Goal: Find specific page/section: Find specific page/section

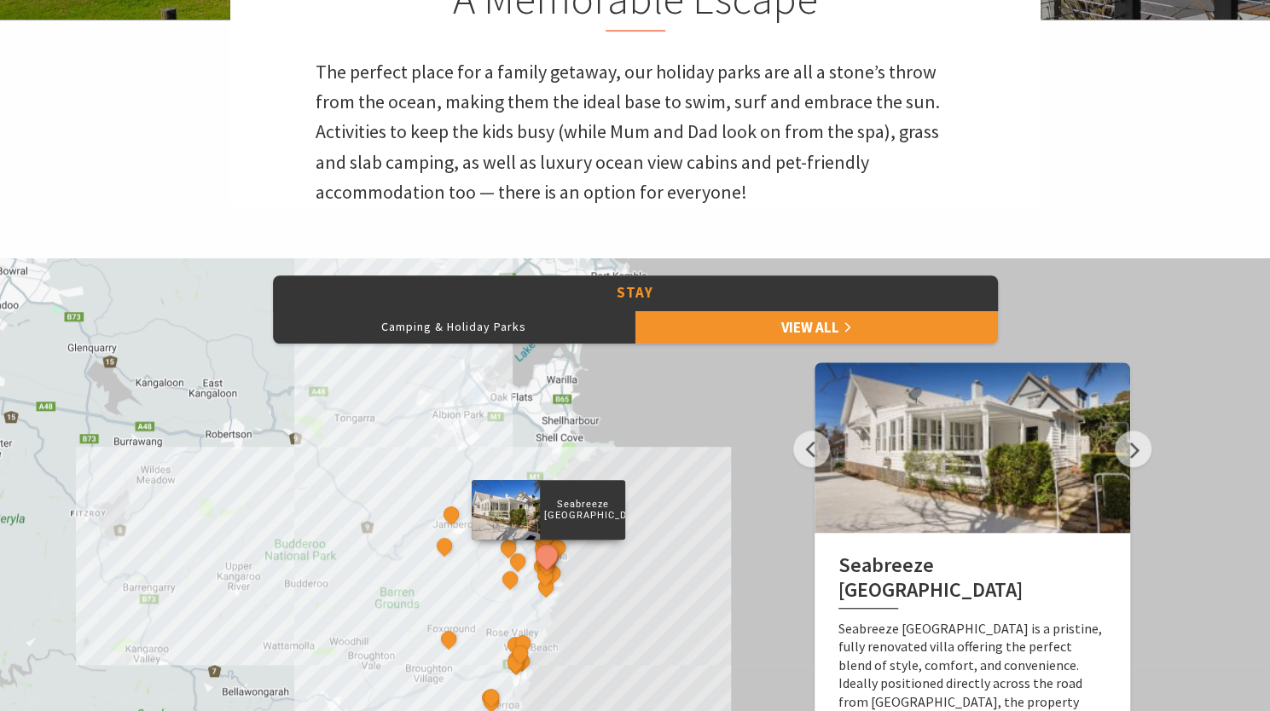
scroll to position [539, 0]
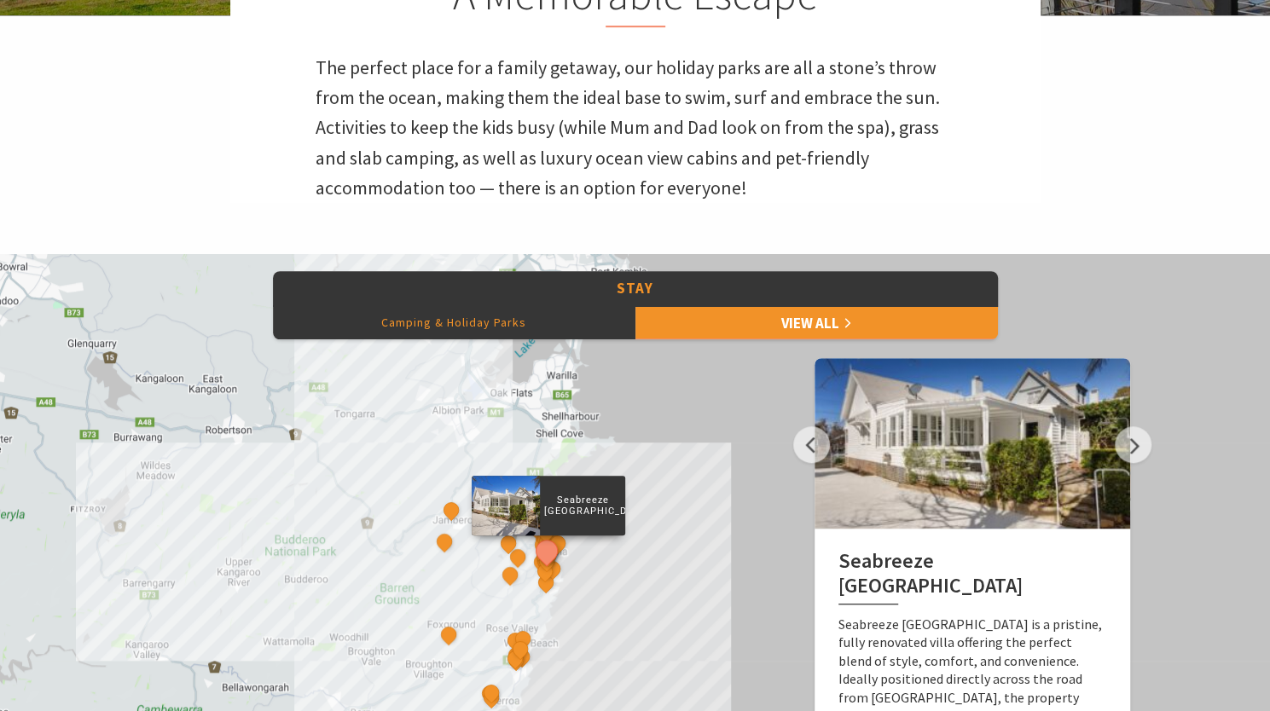
click at [551, 322] on button "Camping & Holiday Parks" at bounding box center [454, 322] width 362 height 34
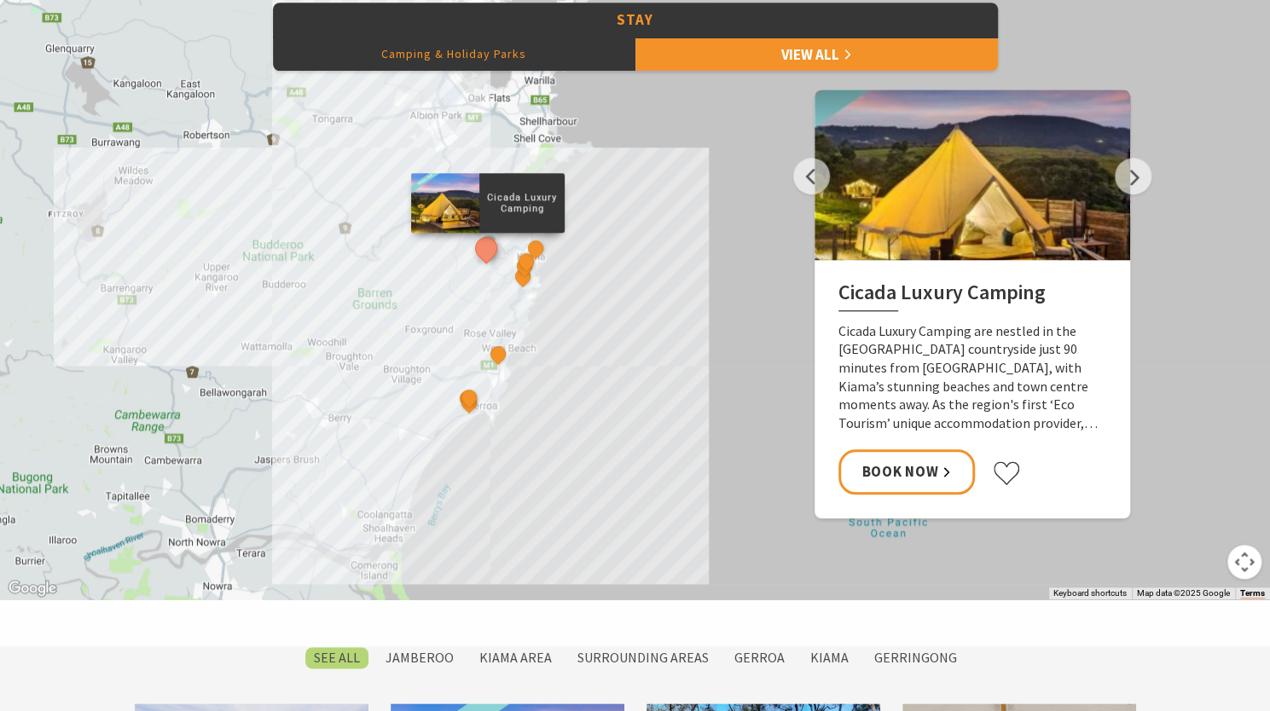
scroll to position [820, 0]
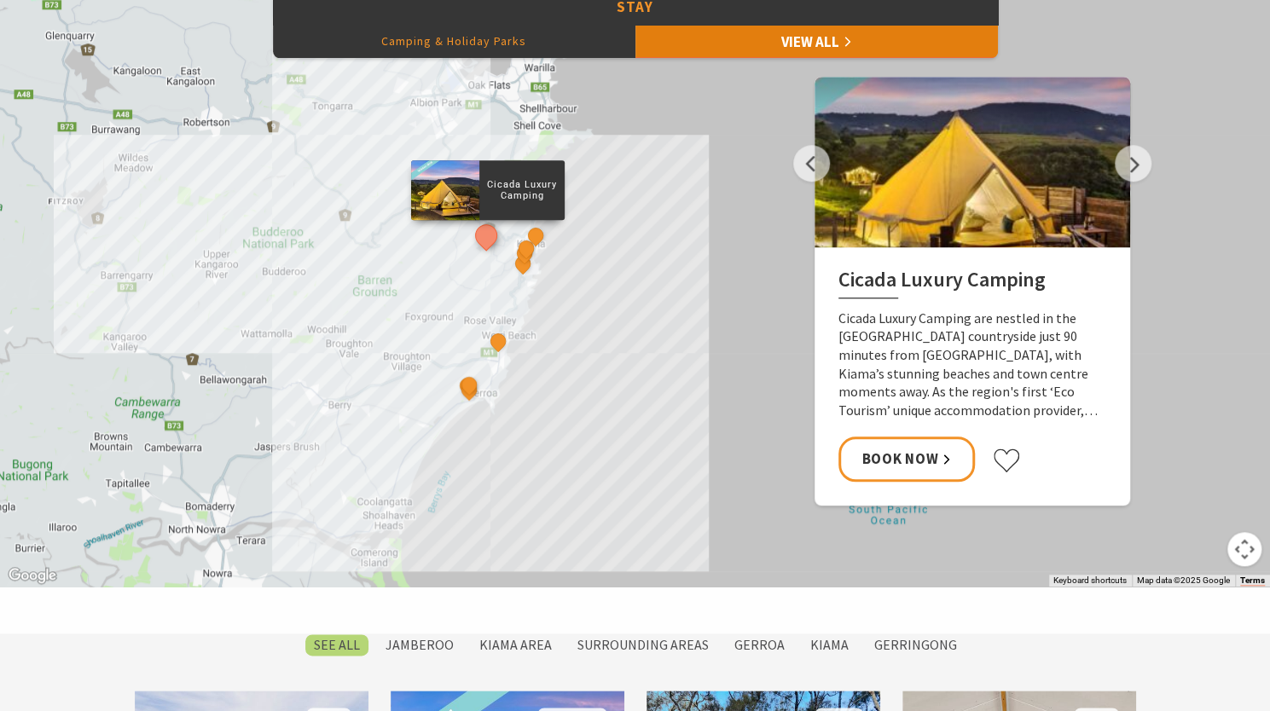
click at [875, 44] on link "View All" at bounding box center [816, 41] width 362 height 34
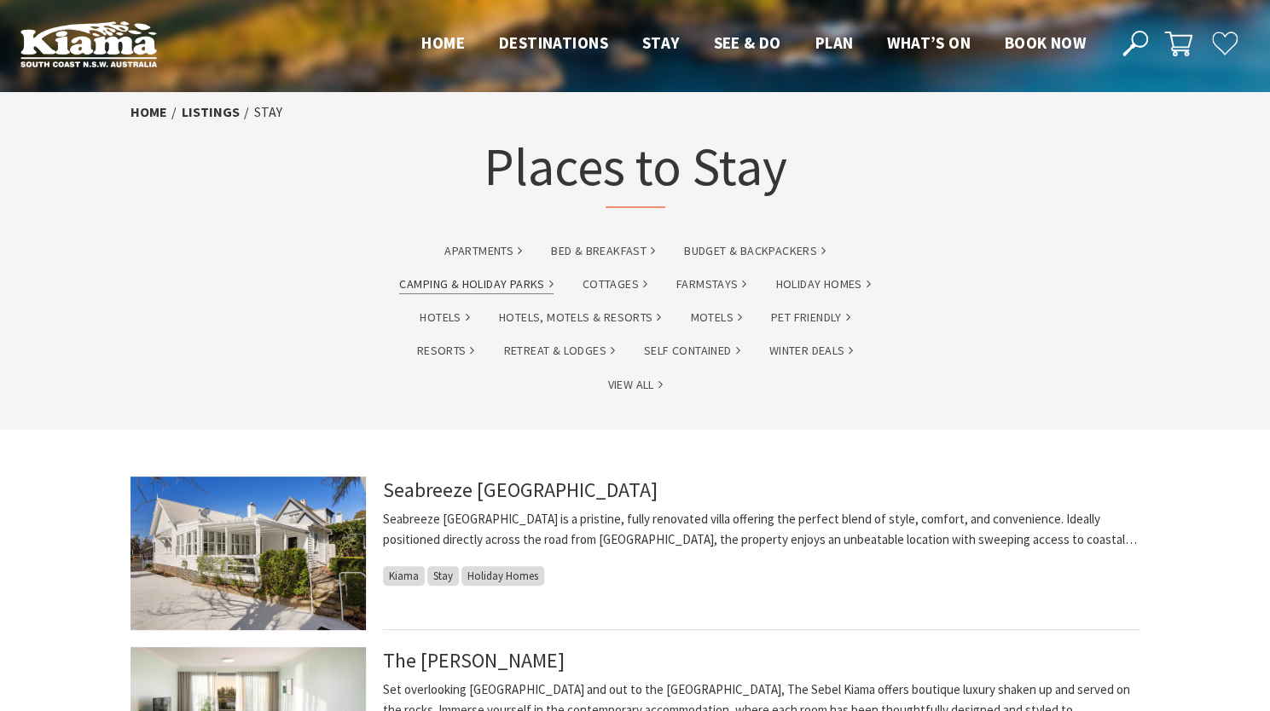
click at [501, 281] on link "Camping & Holiday Parks" at bounding box center [476, 285] width 154 height 20
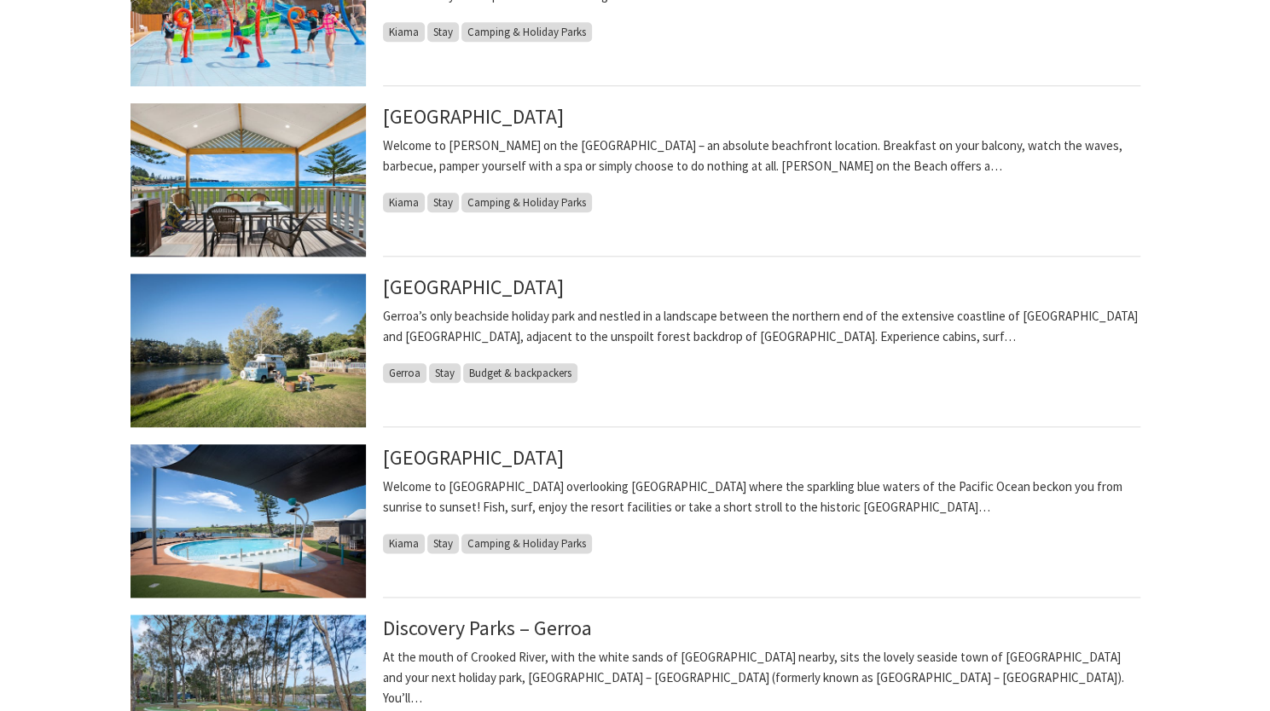
scroll to position [954, 0]
